Goal: Information Seeking & Learning: Learn about a topic

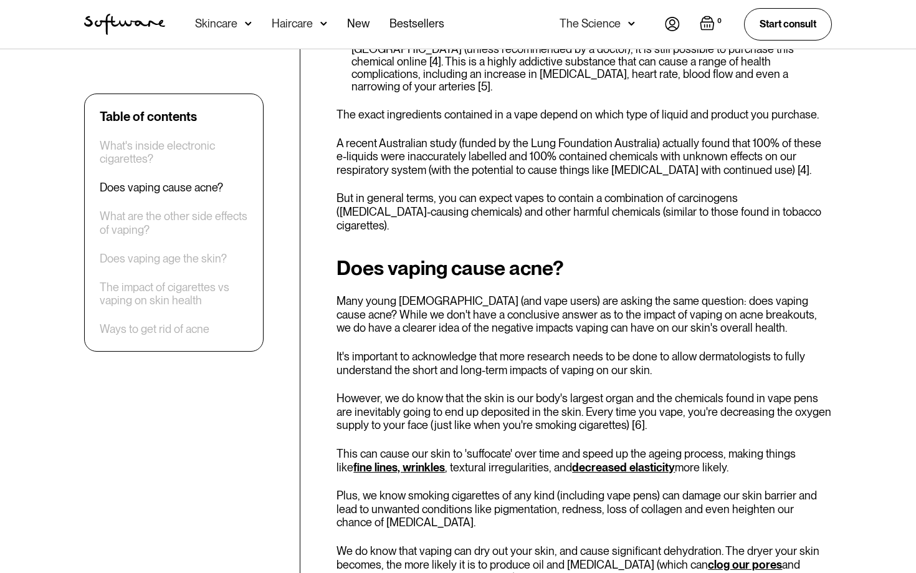
scroll to position [1216, 0]
click at [635, 391] on p "However, we do know that the skin is our body's largest organ and the chemicals…" at bounding box center [583, 411] width 495 height 41
drag, startPoint x: 627, startPoint y: 386, endPoint x: 640, endPoint y: 386, distance: 12.5
click at [640, 391] on p "However, we do know that the skin is our body's largest organ and the chemicals…" at bounding box center [583, 411] width 495 height 41
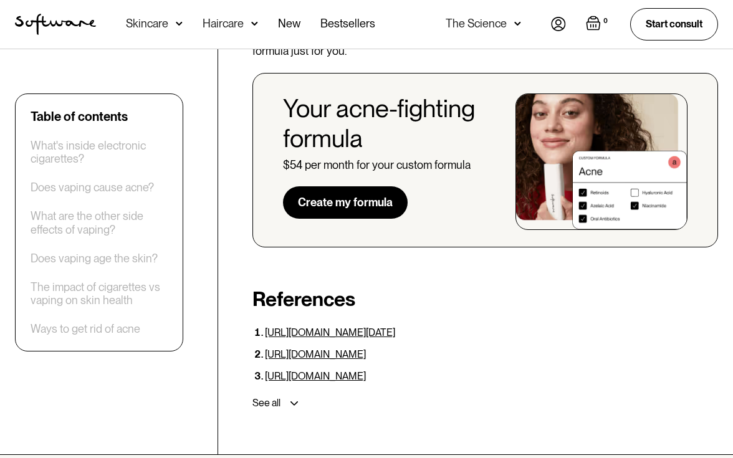
scroll to position [3458, 0]
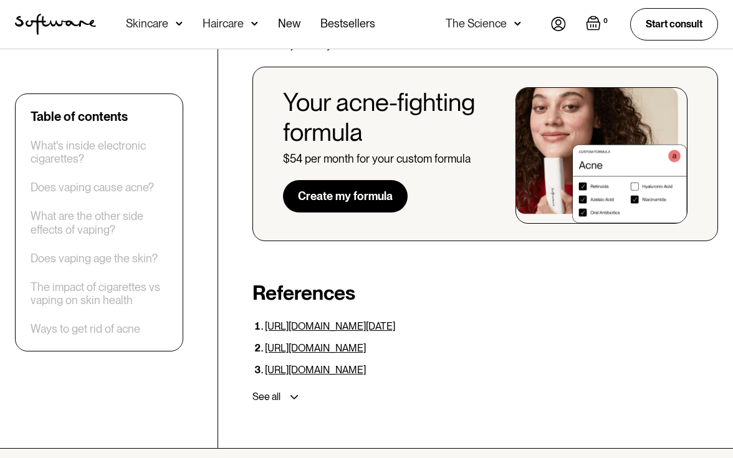
click at [291, 386] on div "See all" at bounding box center [482, 397] width 470 height 22
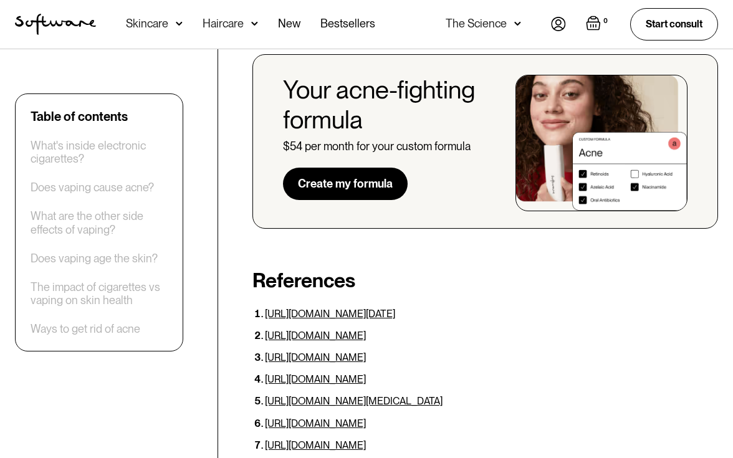
scroll to position [3473, 0]
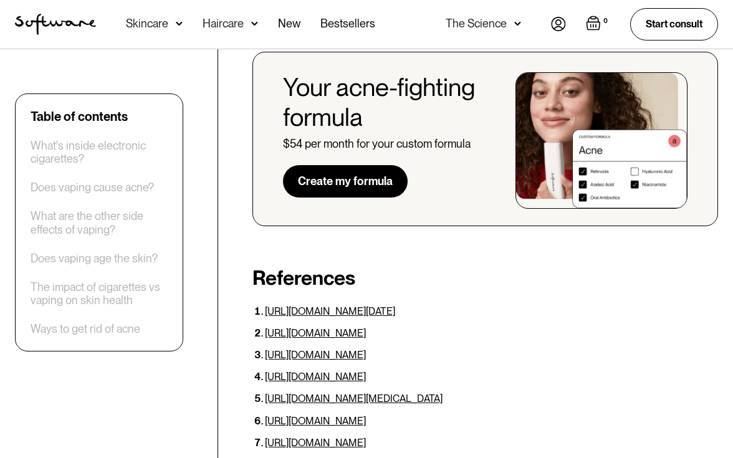
click at [297, 415] on link "[URL][DOMAIN_NAME]" at bounding box center [315, 421] width 101 height 12
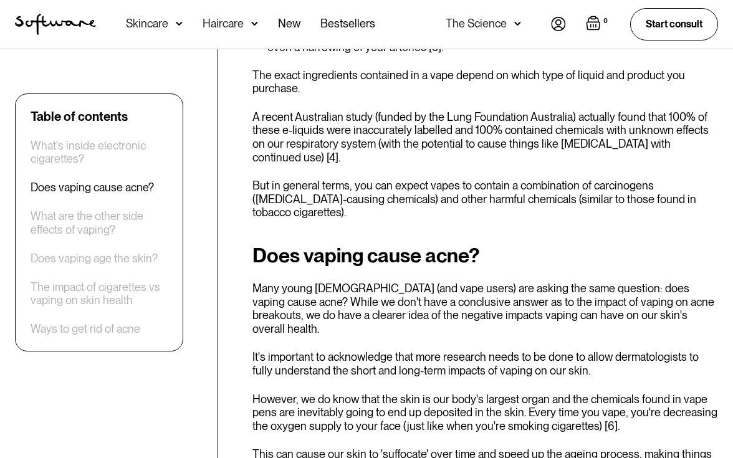
scroll to position [1271, 0]
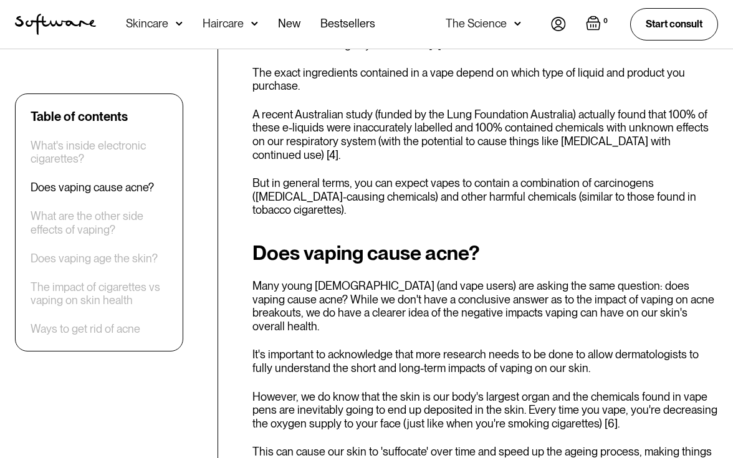
drag, startPoint x: 236, startPoint y: 310, endPoint x: 359, endPoint y: 309, distance: 122.8
click at [369, 390] on p "However, we do know that the skin is our body's largest organ and the chemicals…" at bounding box center [484, 410] width 465 height 41
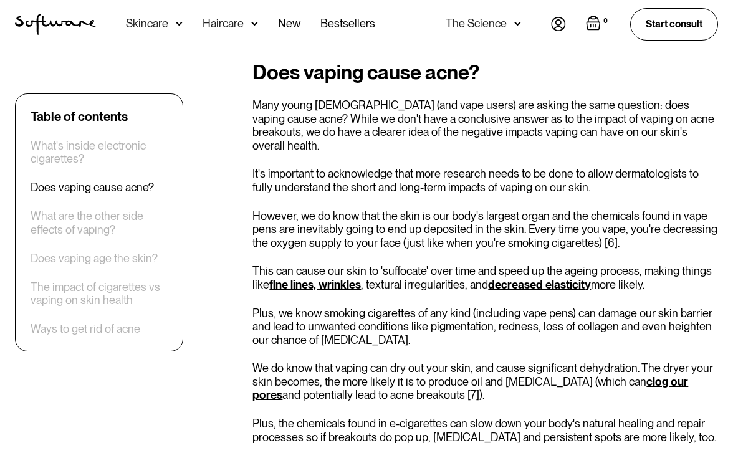
scroll to position [1452, 0]
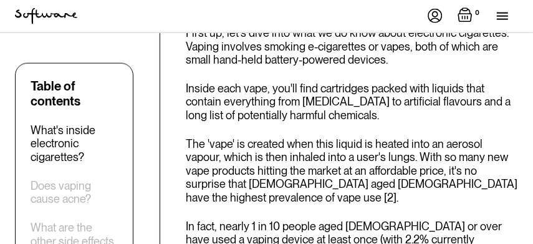
scroll to position [892, 0]
